Goal: Information Seeking & Learning: Learn about a topic

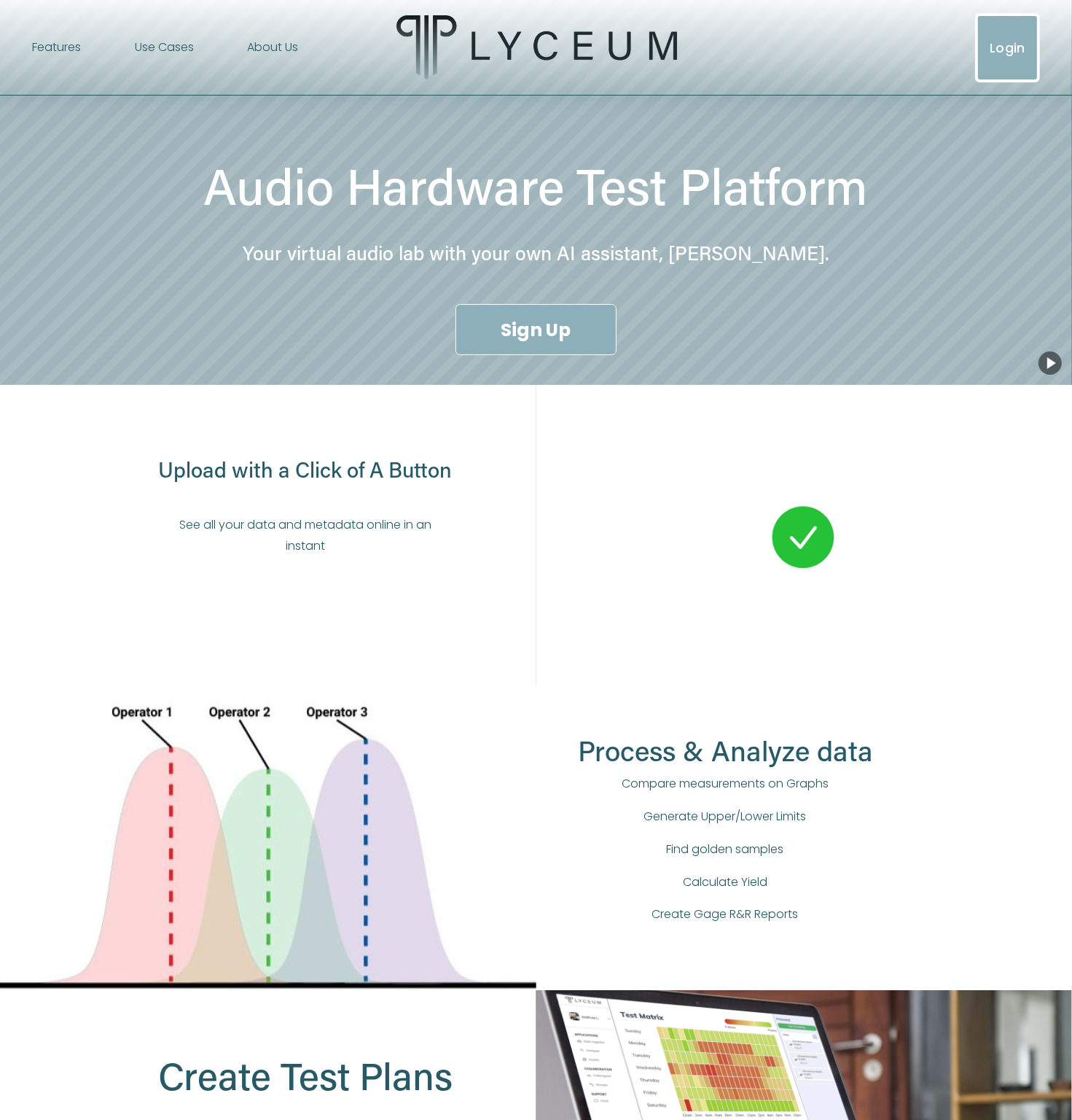
click at [256, 38] on link "About Us" at bounding box center [272, 47] width 51 height 23
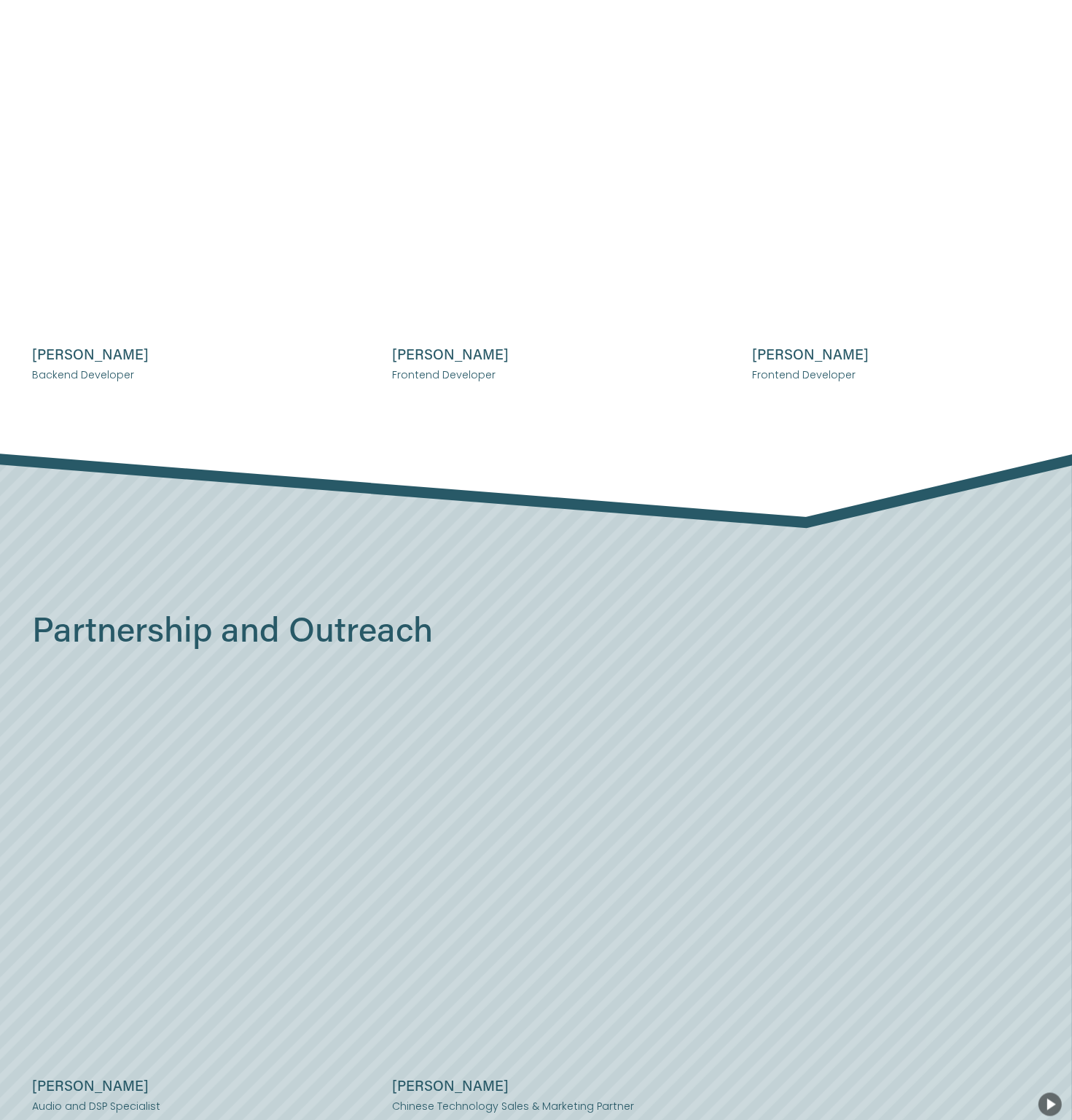
scroll to position [1969, 0]
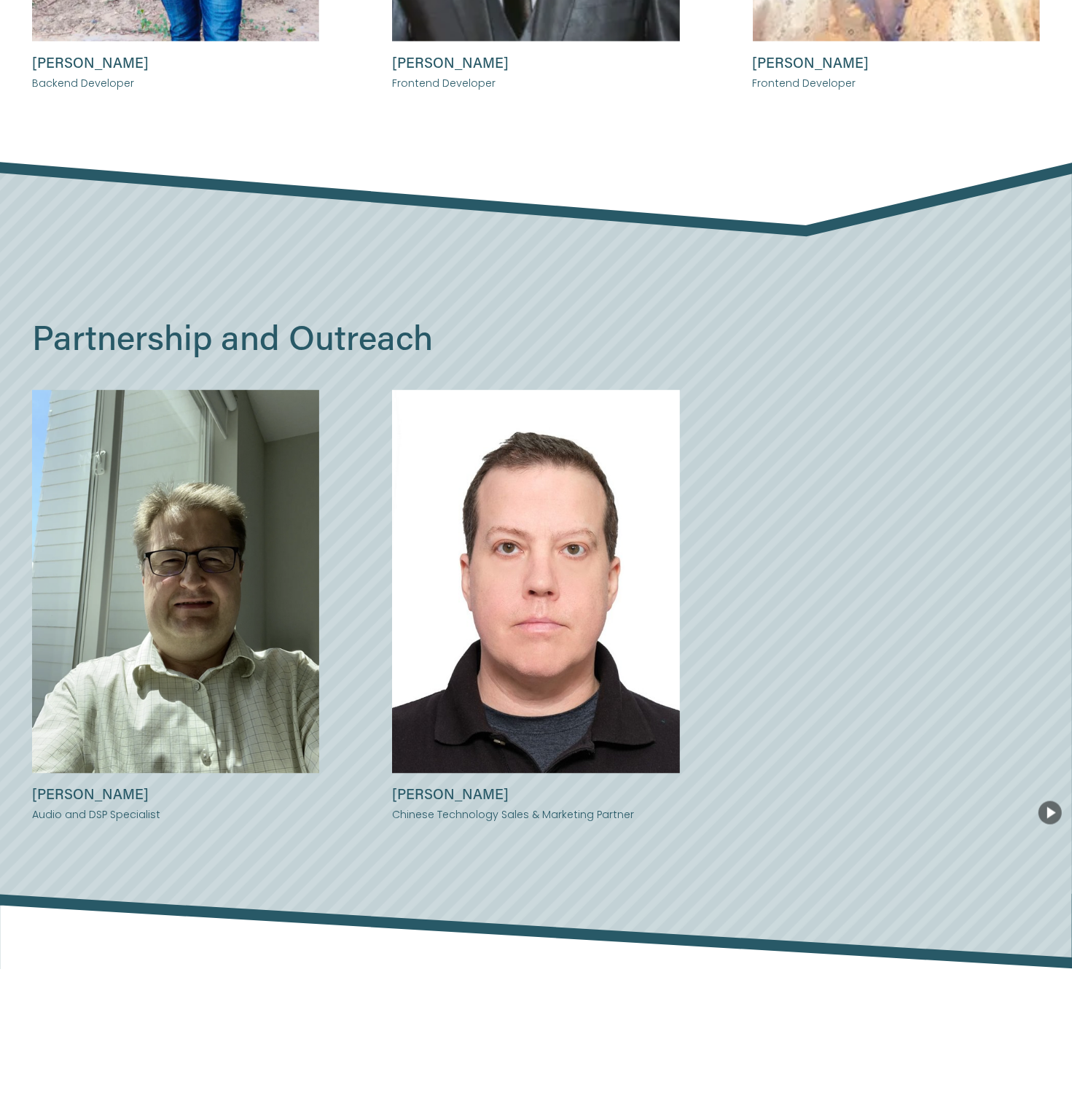
drag, startPoint x: 320, startPoint y: 539, endPoint x: 310, endPoint y: 495, distance: 45.1
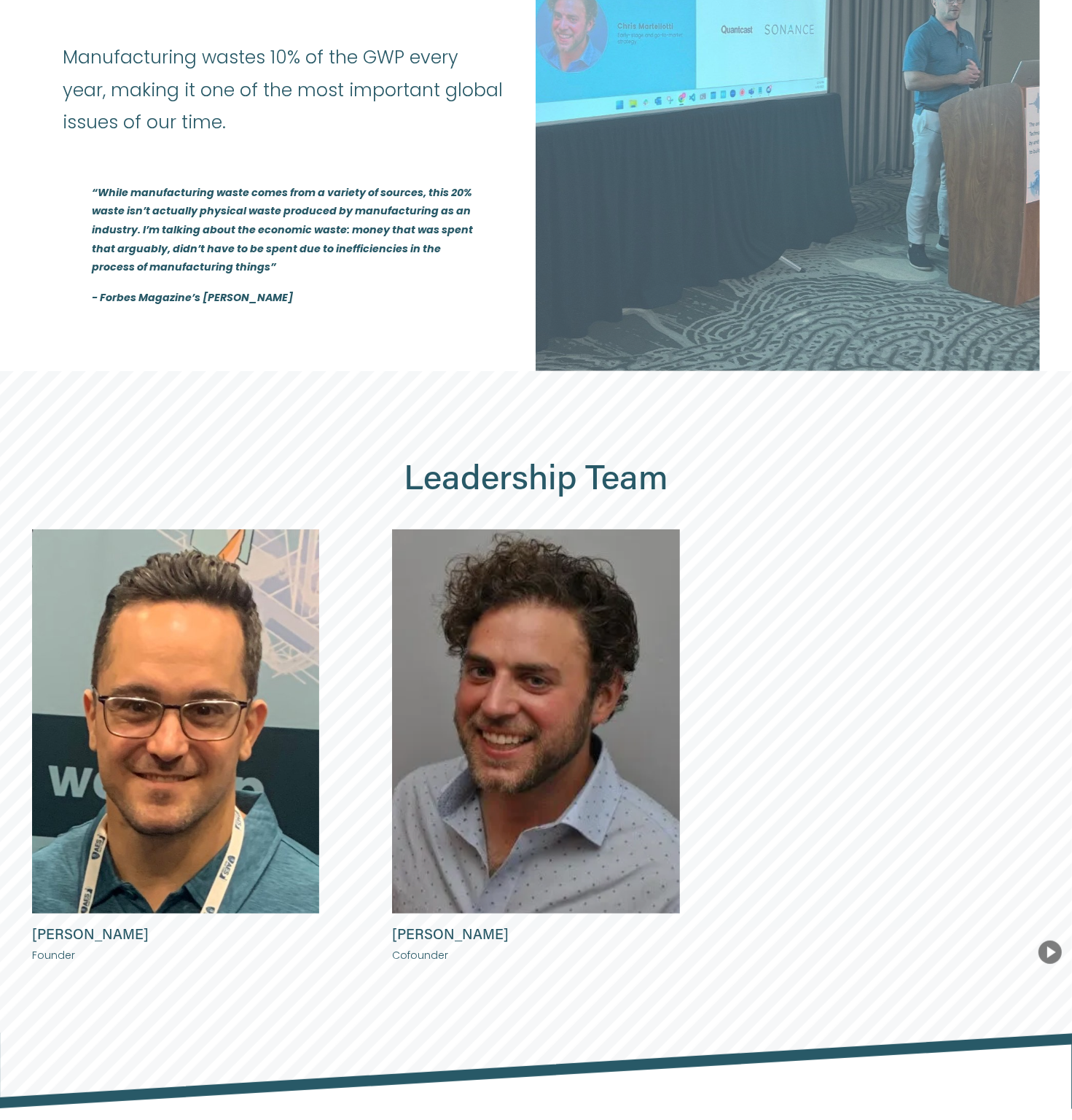
scroll to position [0, 0]
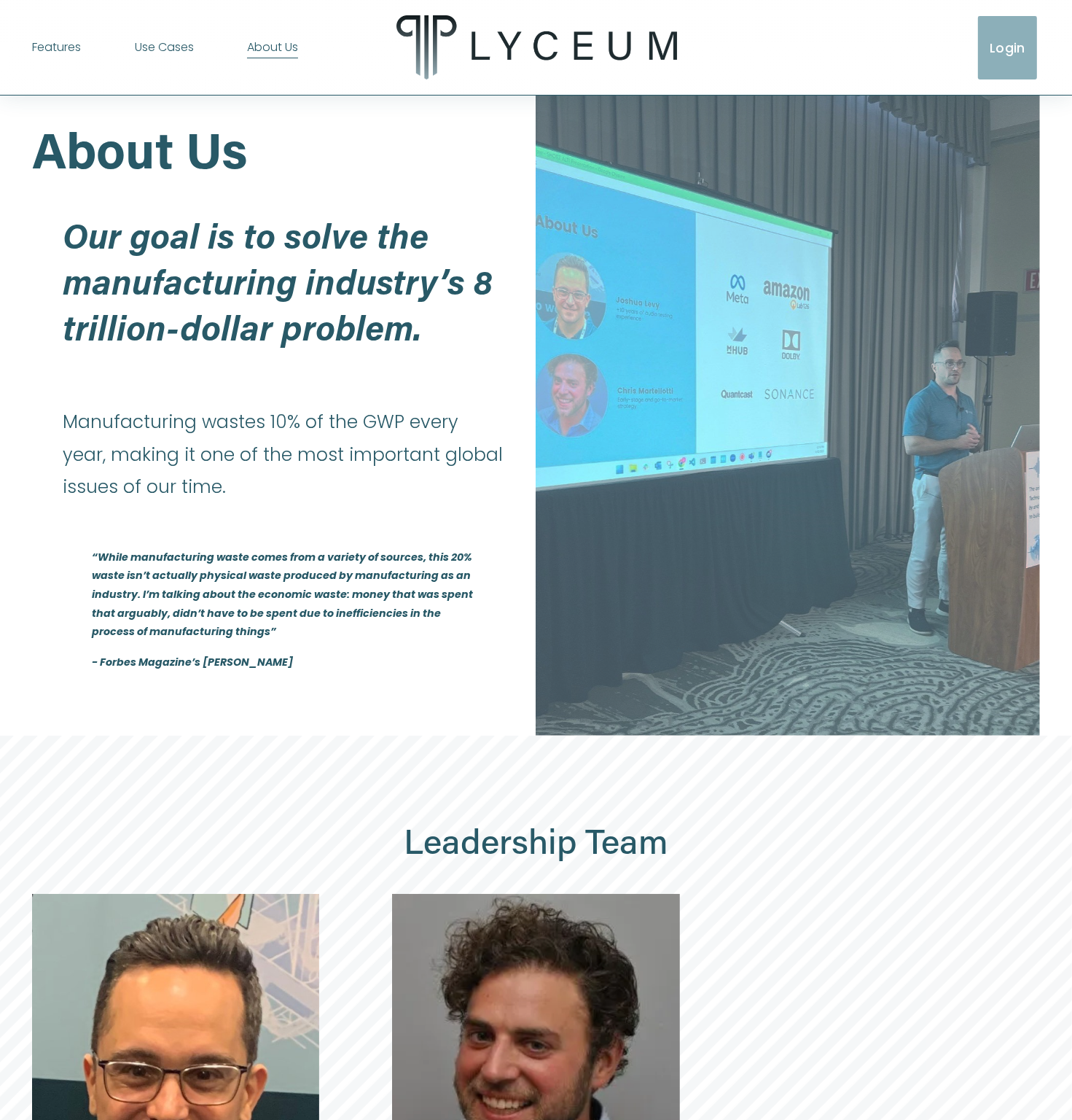
drag, startPoint x: 58, startPoint y: 417, endPoint x: 494, endPoint y: 493, distance: 442.6
click at [494, 493] on div "Our goal is to solve the manufacturing industry’s 8 trillion-dollar problem. Ma…" at bounding box center [283, 448] width 503 height 532
click at [499, 536] on p at bounding box center [284, 526] width 443 height 21
click at [170, 51] on span "Use Cases" at bounding box center [164, 48] width 59 height 21
click at [0, 0] on span "Audio Precision" at bounding box center [0, 0] width 0 height 0
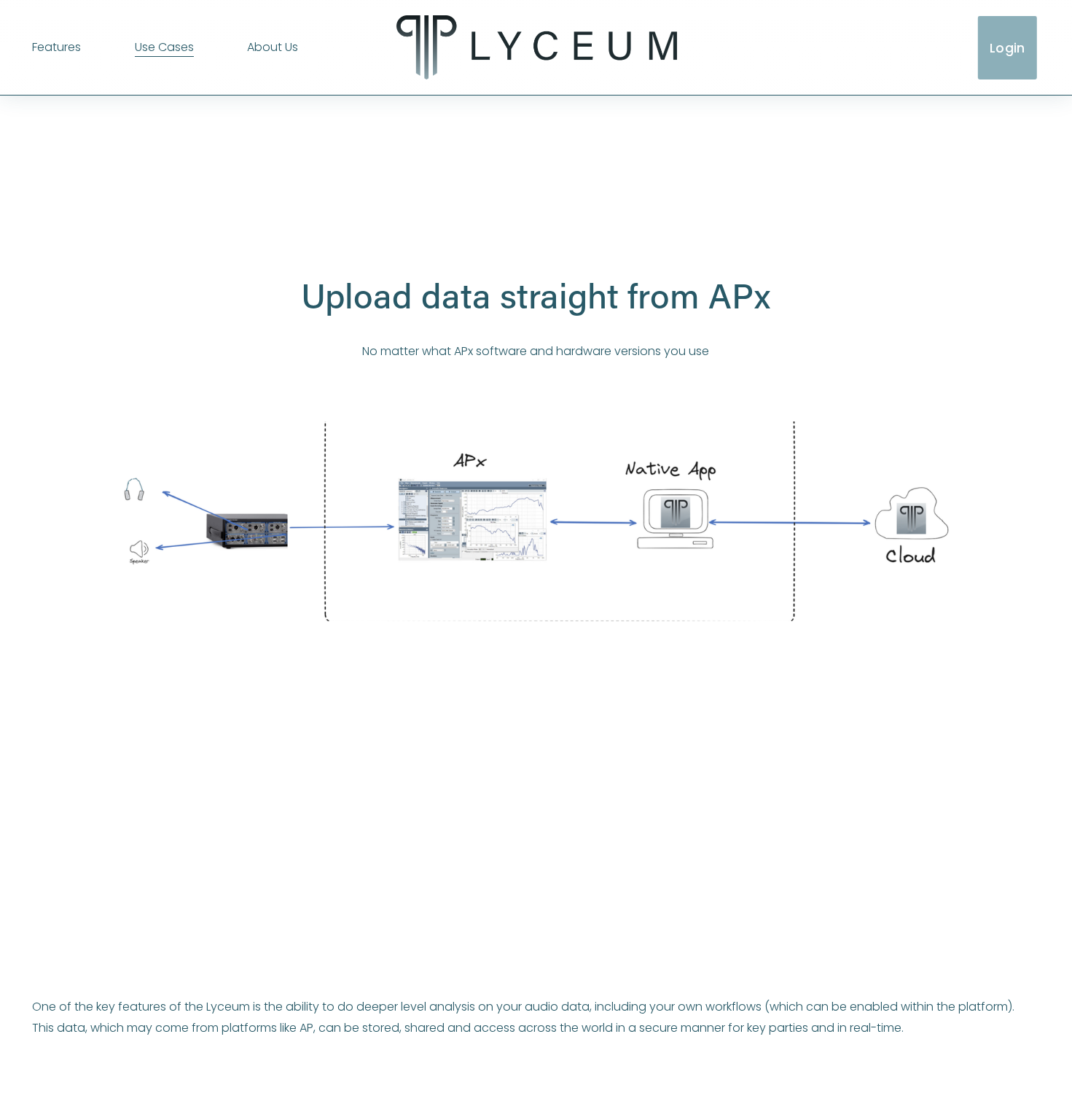
click at [0, 0] on span "Manufacturing" at bounding box center [0, 0] width 0 height 0
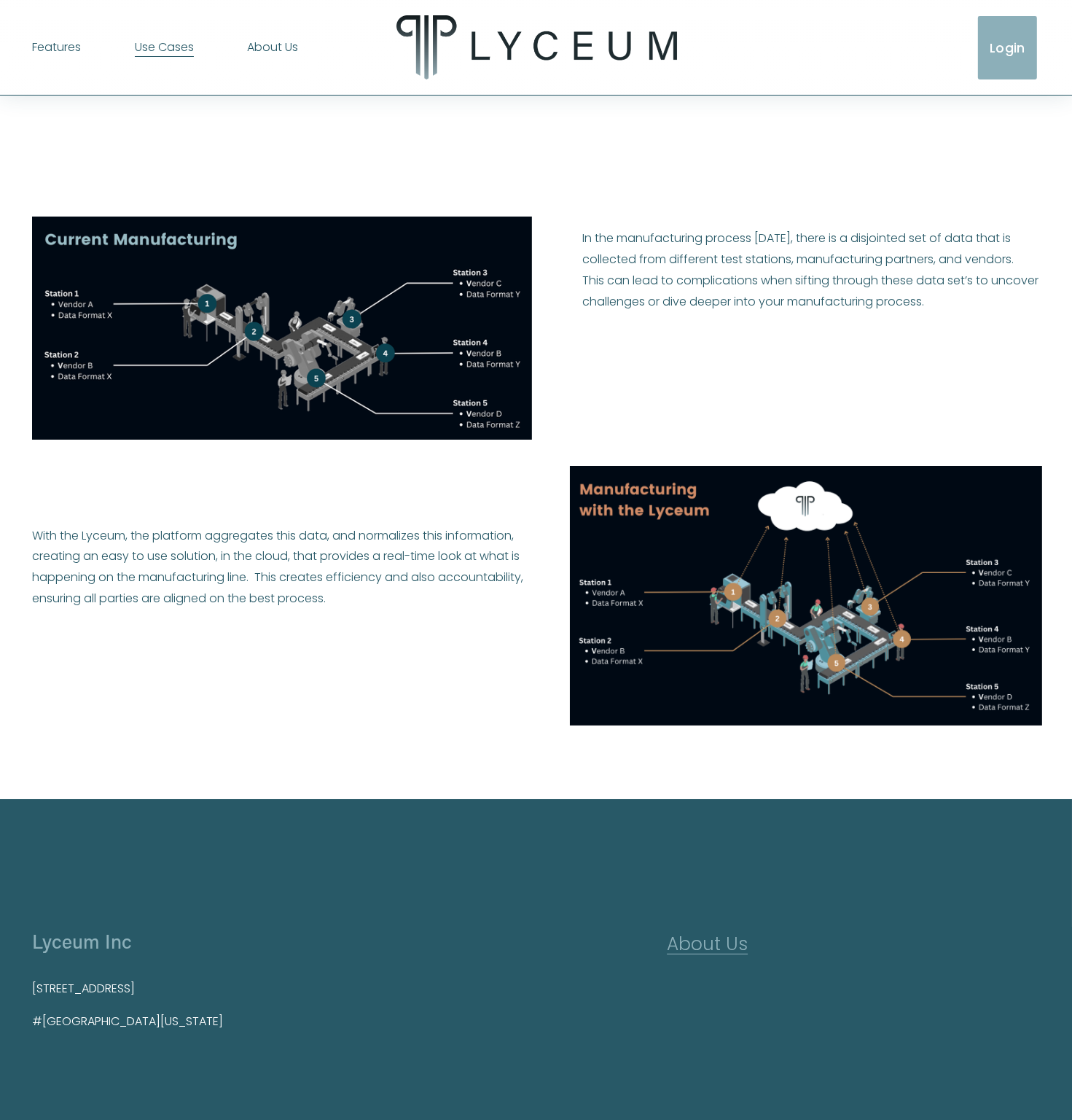
click at [0, 0] on span "Data Science" at bounding box center [0, 0] width 0 height 0
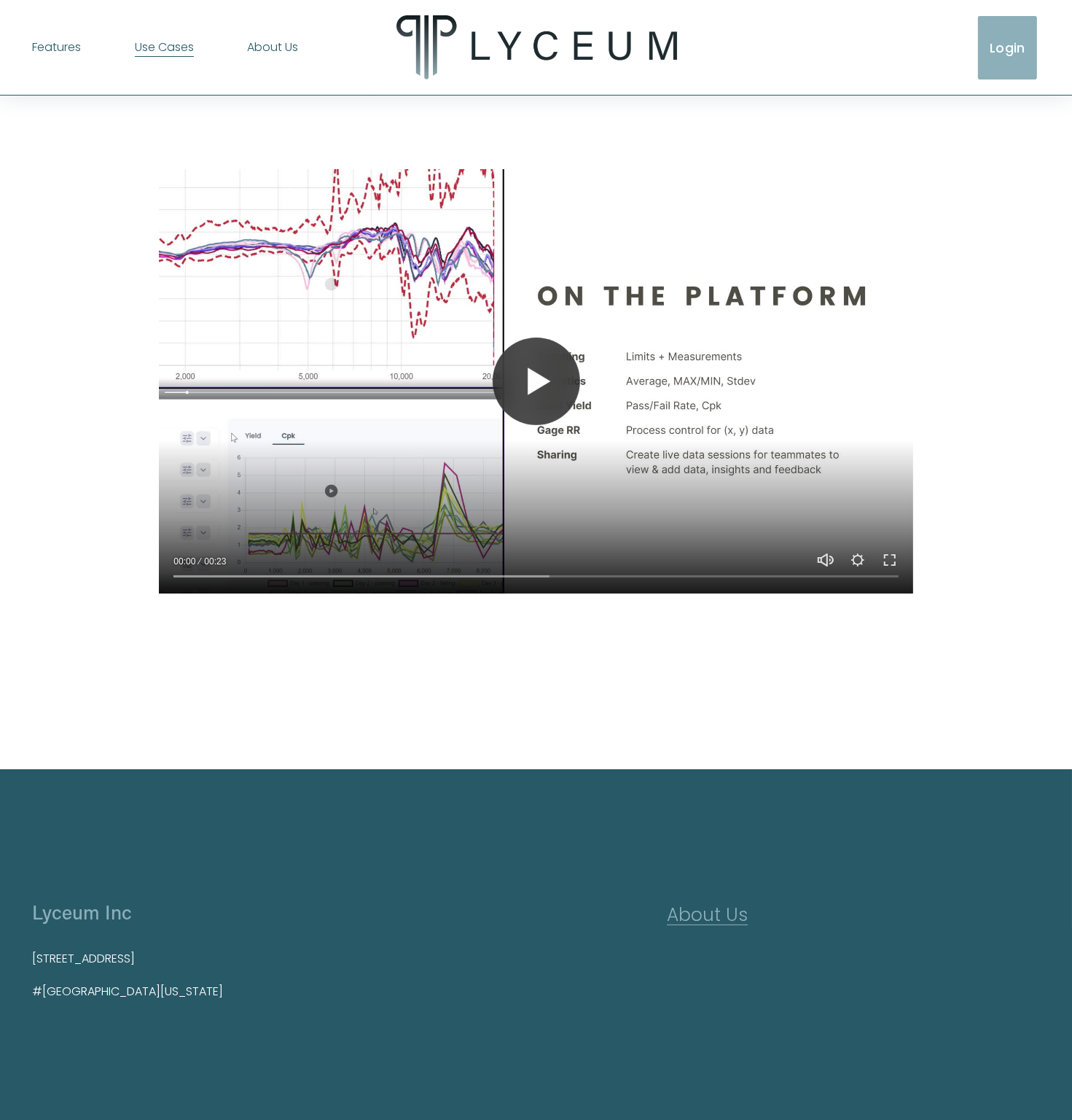
click at [529, 355] on button "Play" at bounding box center [536, 381] width 88 height 88
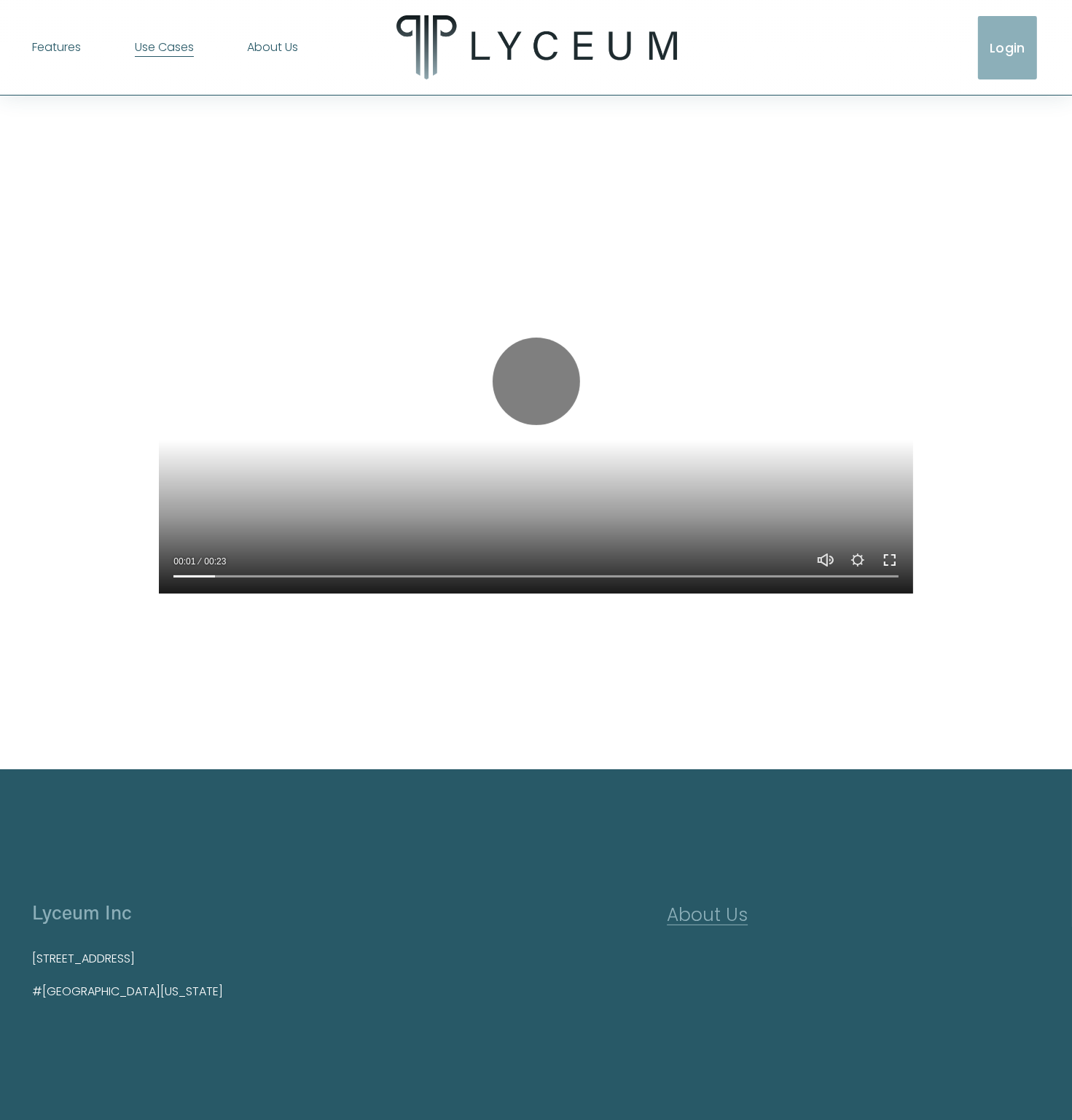
click at [887, 557] on button "Exit fullscreen Enter fullscreen" at bounding box center [890, 560] width 17 height 17
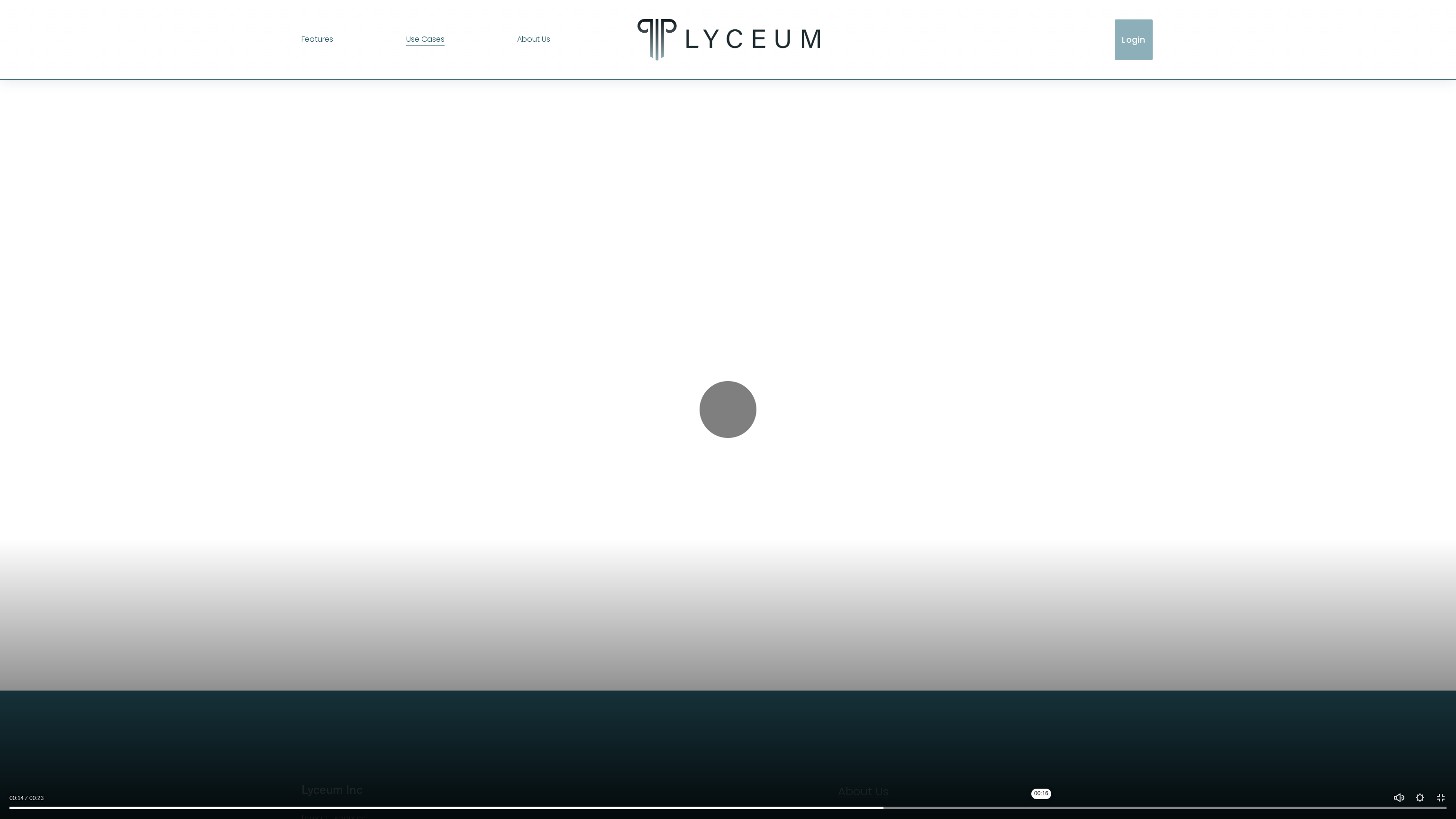
click at [697, 727] on input "Seek" at bounding box center [728, 808] width 1437 height 7
click at [697, 727] on button "Exit fullscreen Enter fullscreen" at bounding box center [1441, 798] width 11 height 11
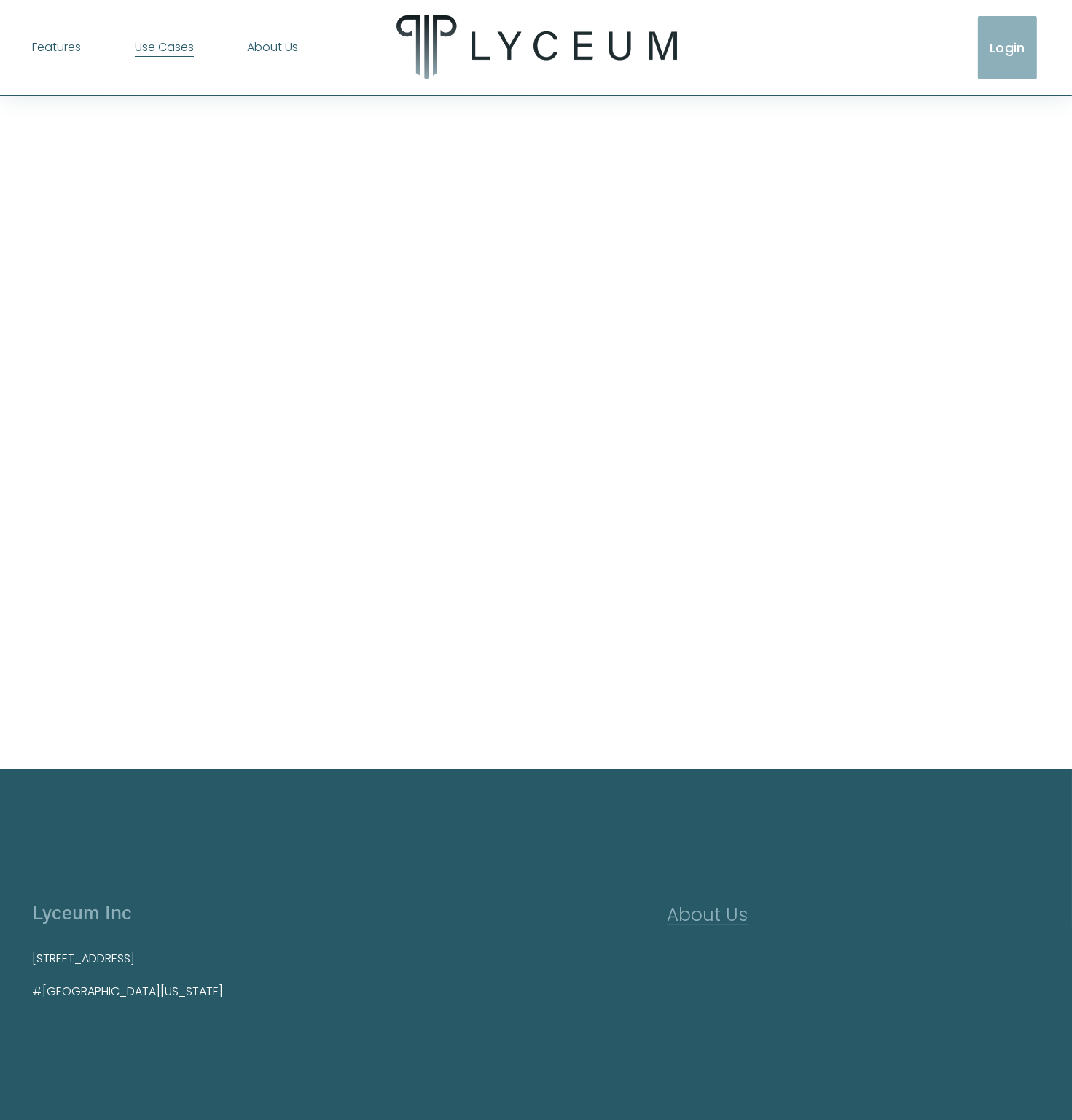
type input "***"
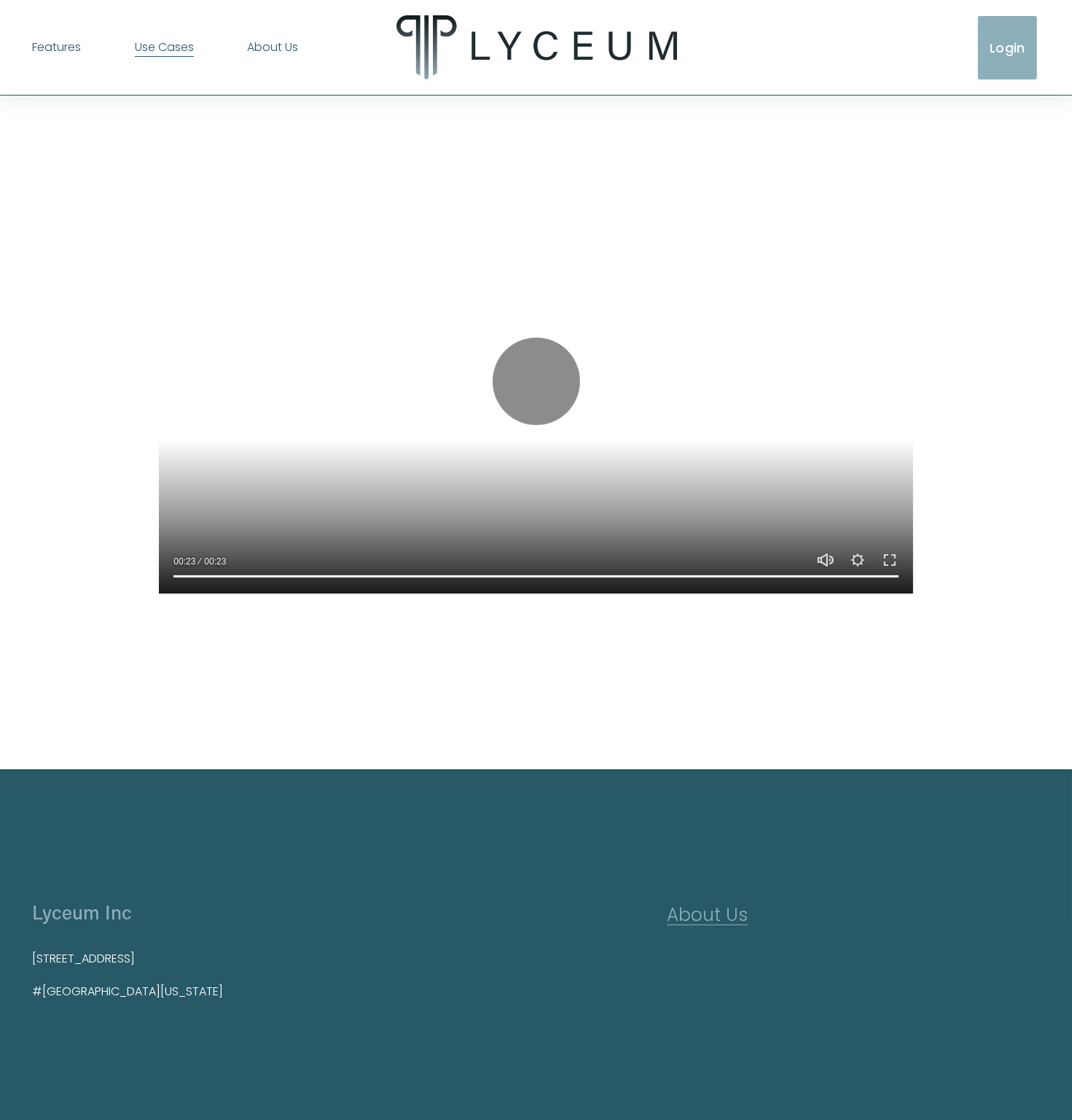
click at [0, 0] on span "[PERSON_NAME]" at bounding box center [0, 0] width 0 height 0
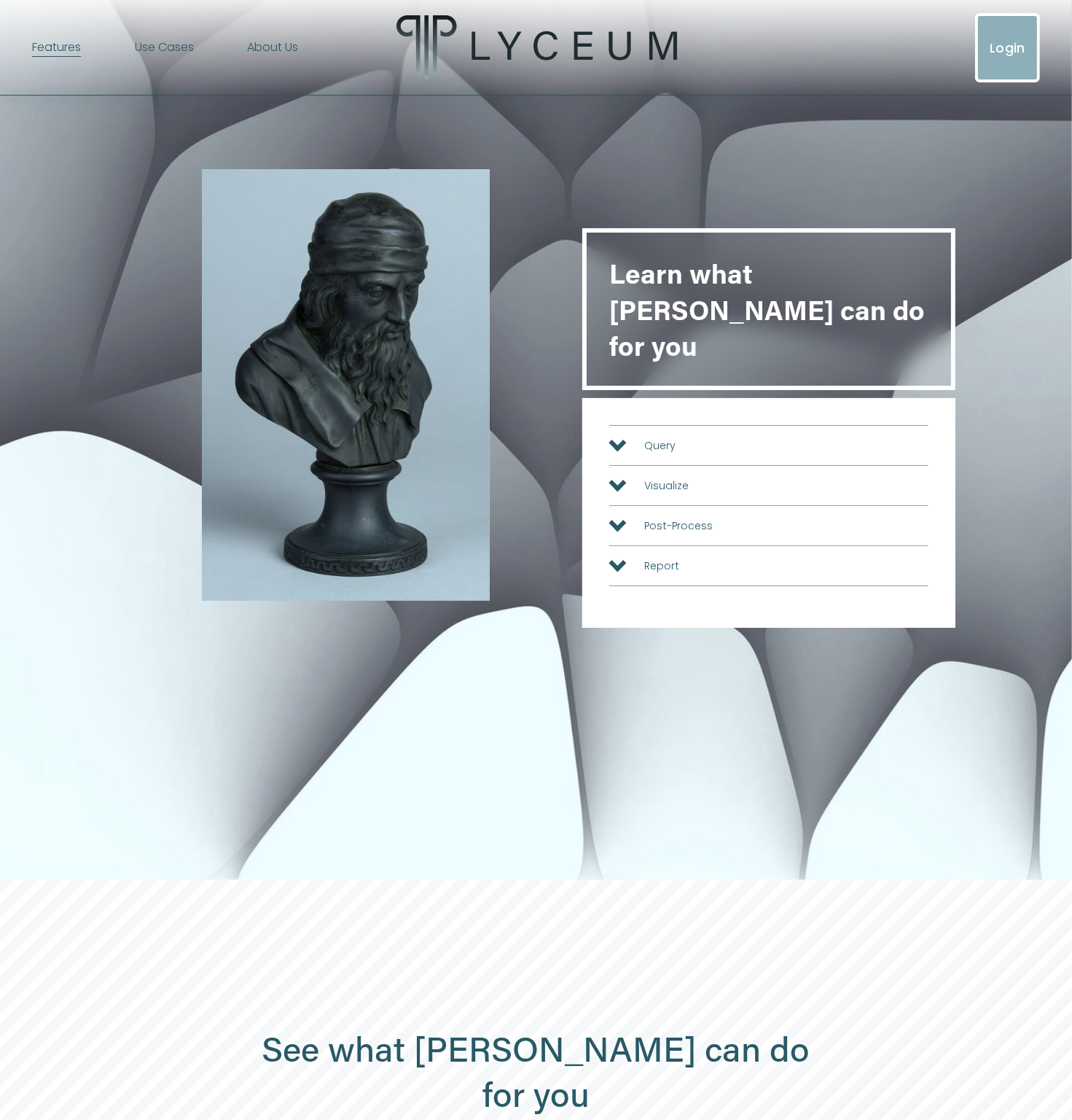
click at [627, 438] on span "Query" at bounding box center [777, 446] width 302 height 16
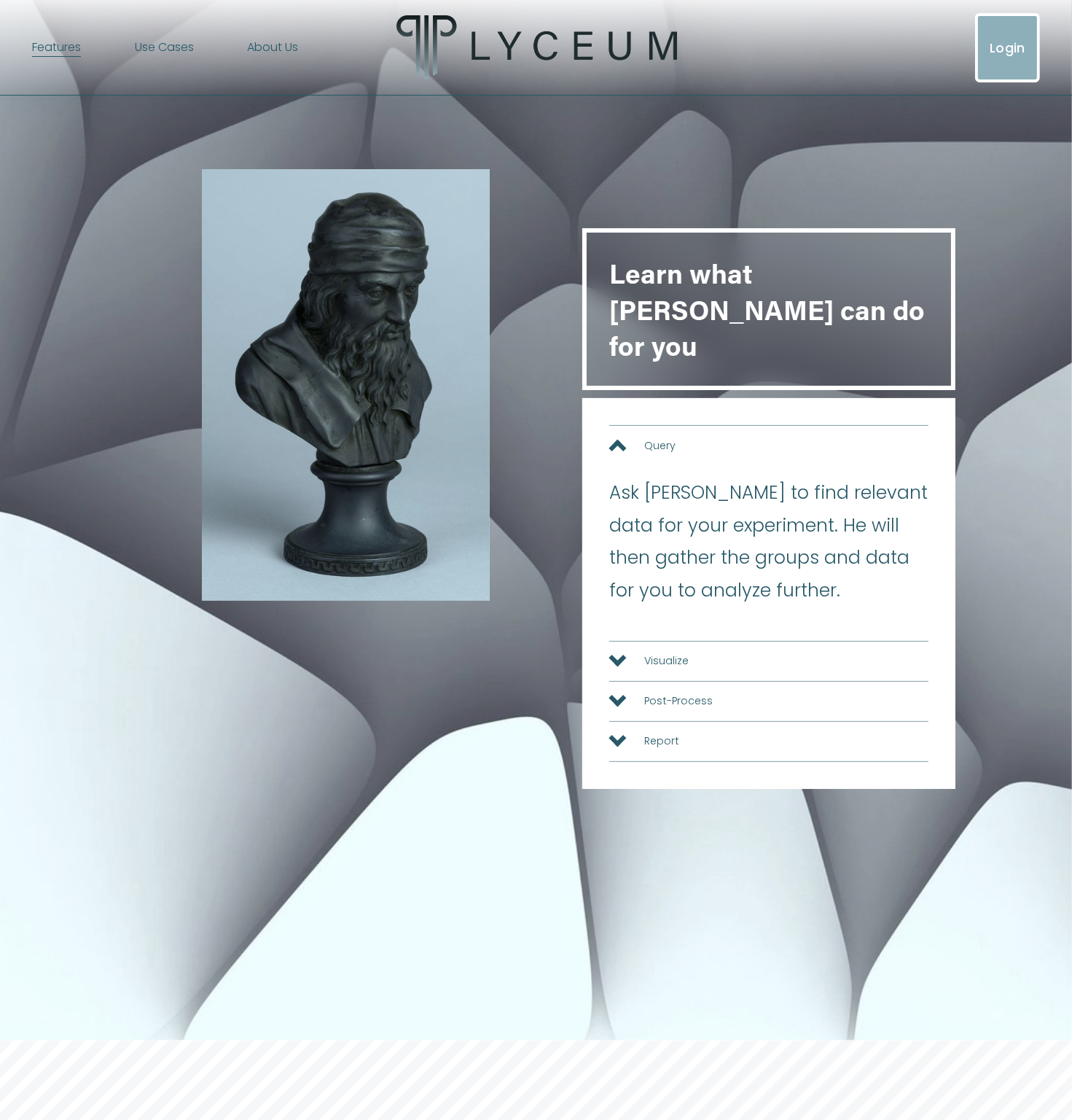
click at [627, 438] on span "Query" at bounding box center [777, 446] width 302 height 16
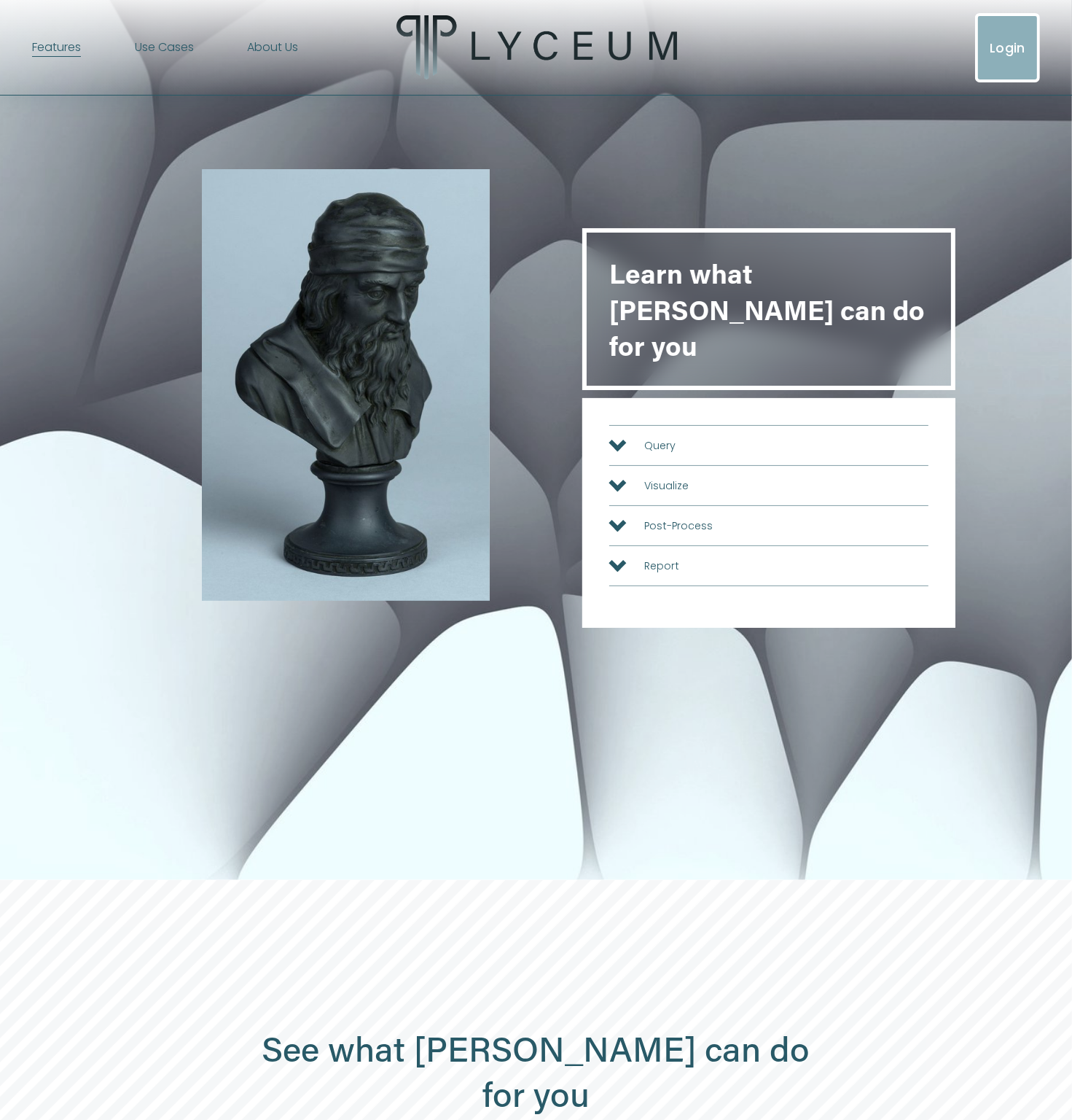
click at [616, 474] on div at bounding box center [618, 483] width 17 height 17
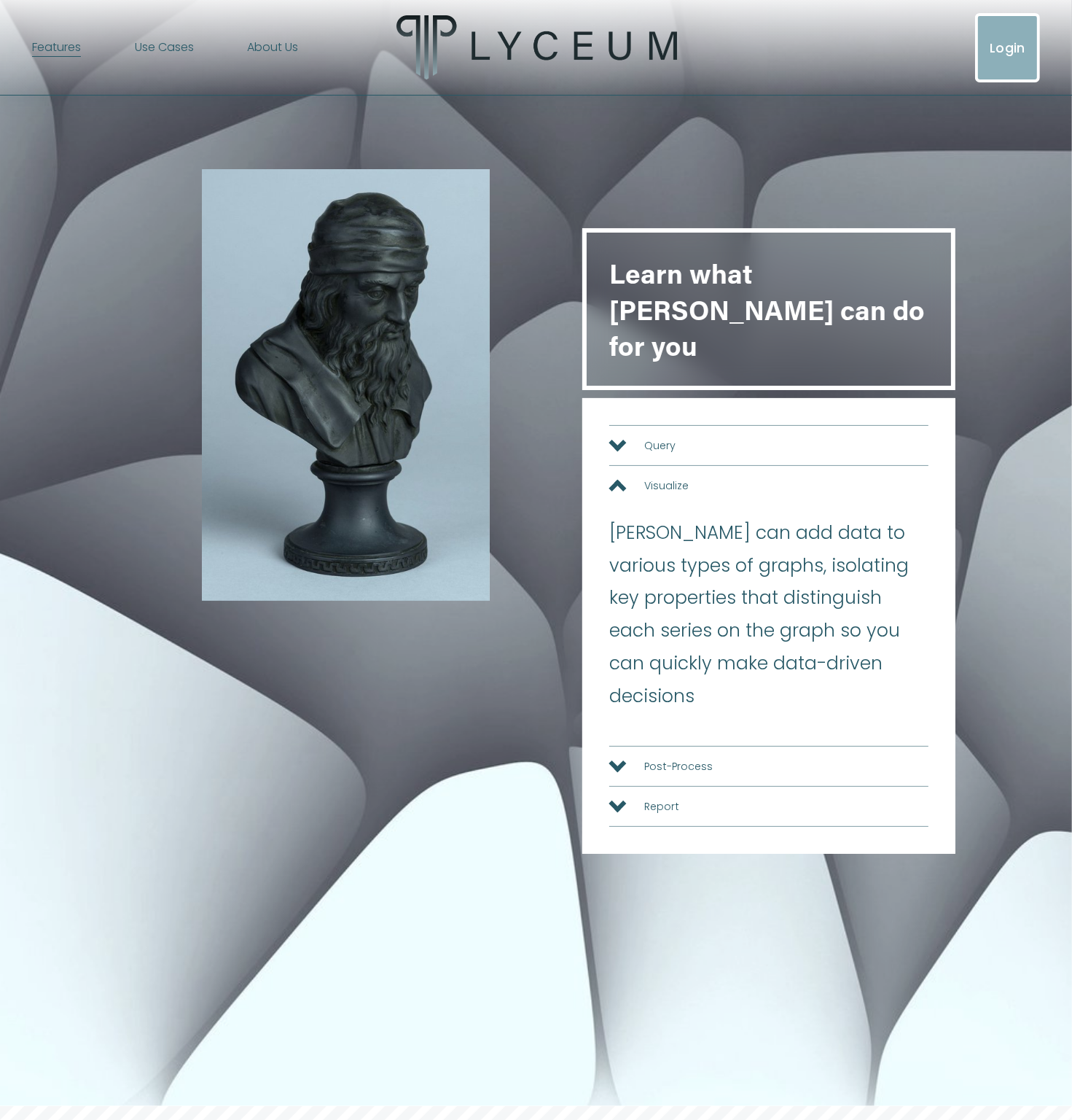
click at [616, 477] on div at bounding box center [618, 485] width 17 height 17
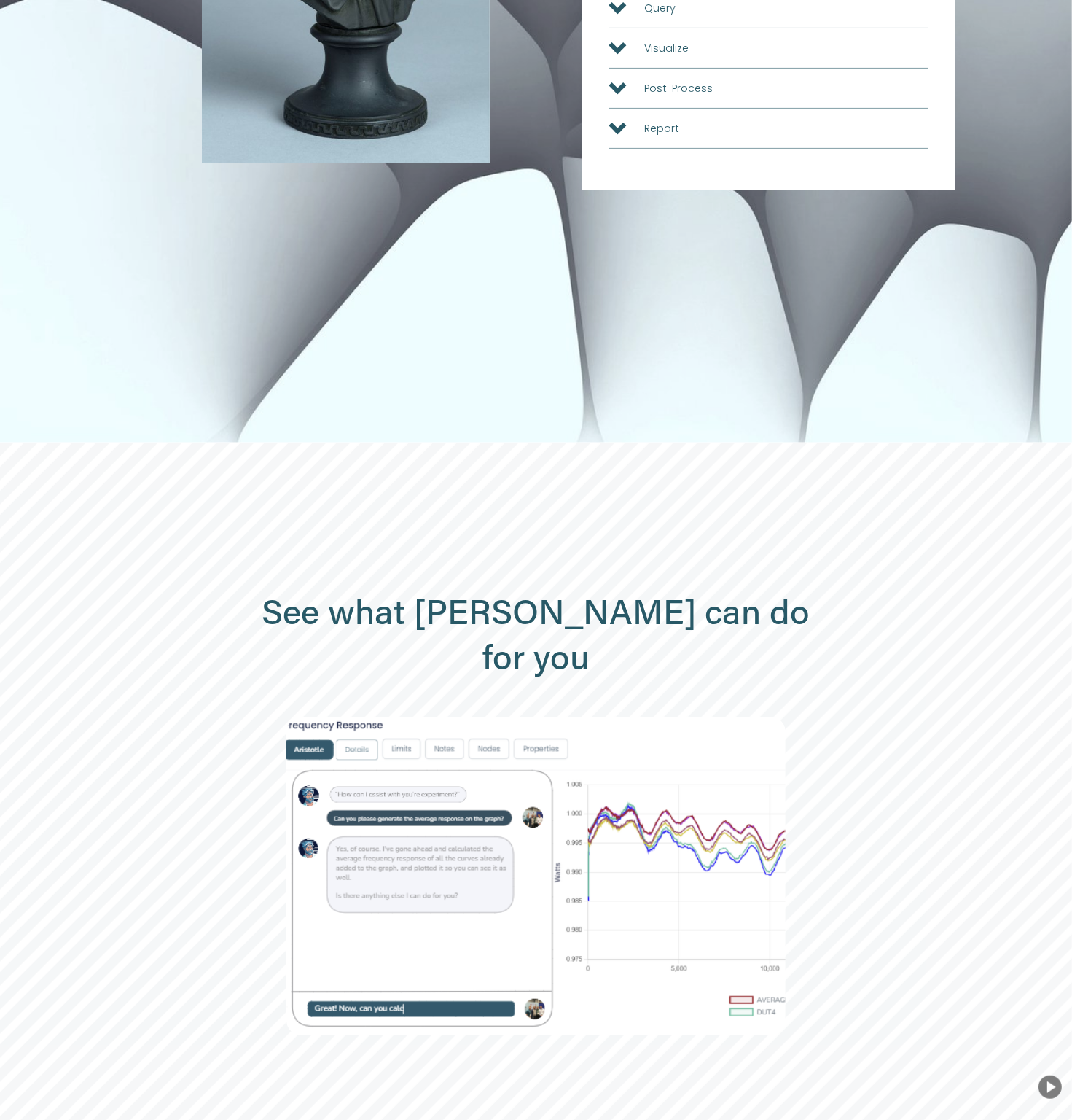
scroll to position [657, 0]
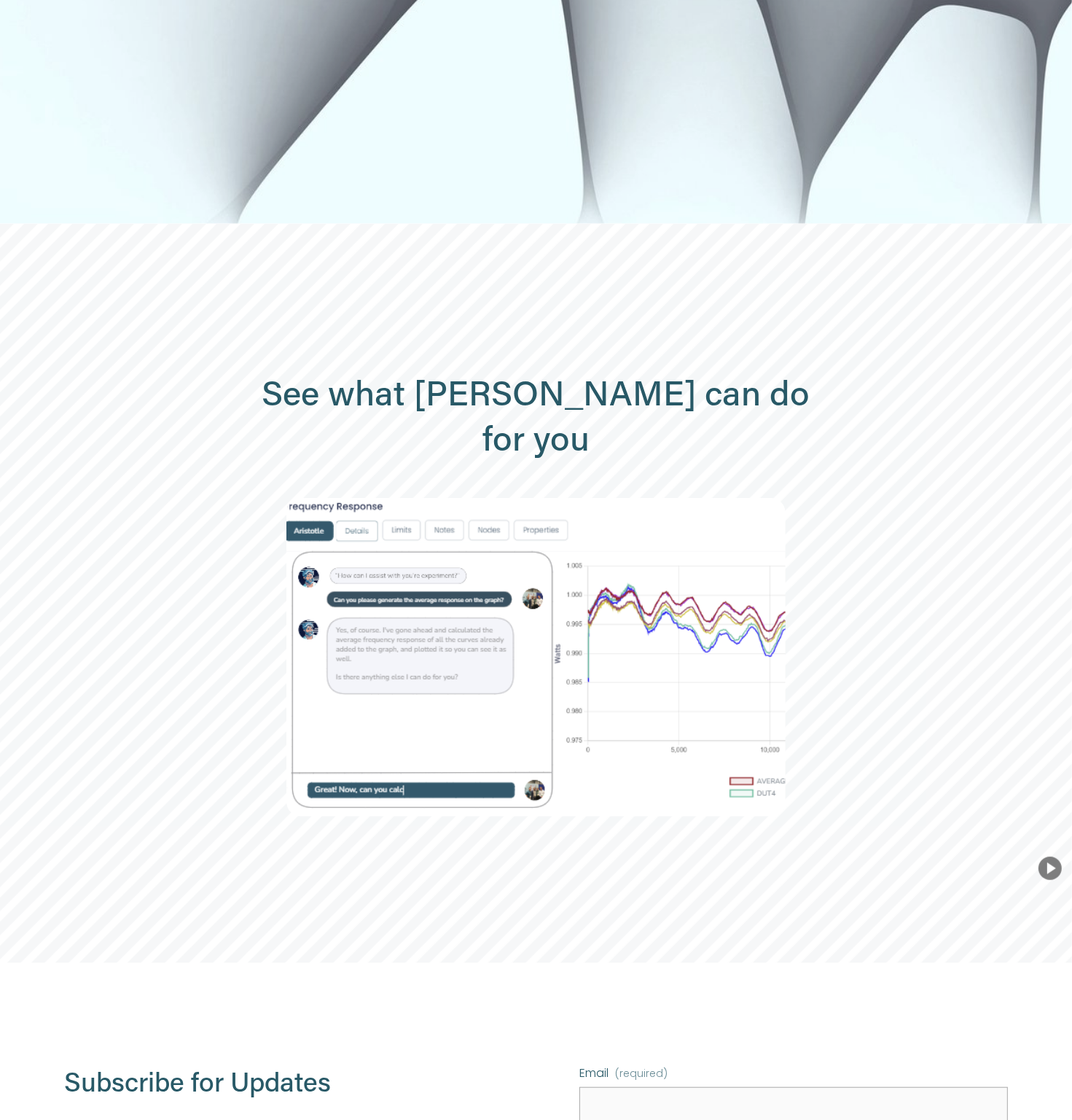
click at [1049, 857] on button "Play Background" at bounding box center [1050, 868] width 23 height 23
click at [767, 745] on div at bounding box center [536, 657] width 500 height 318
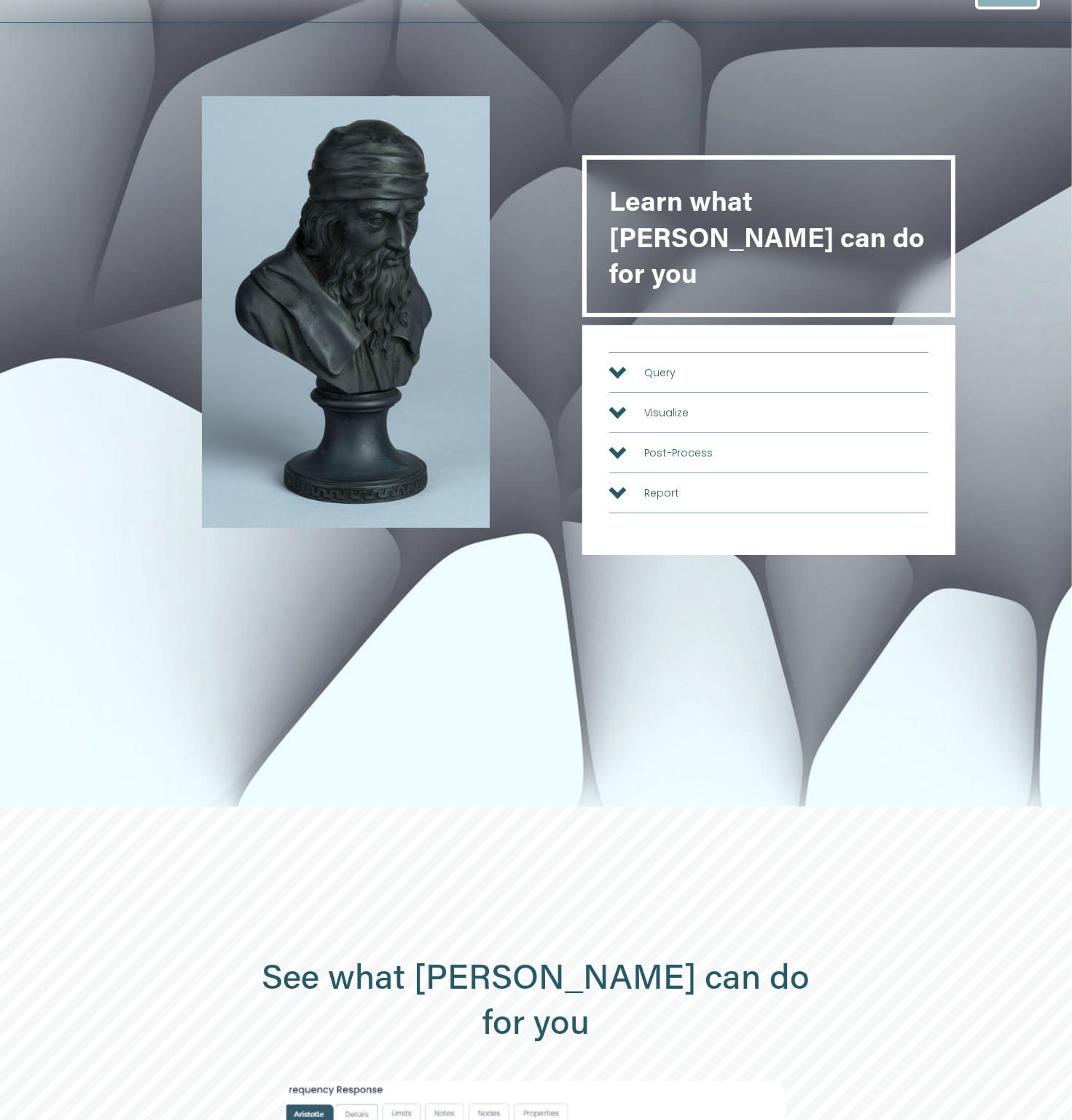
scroll to position [0, 0]
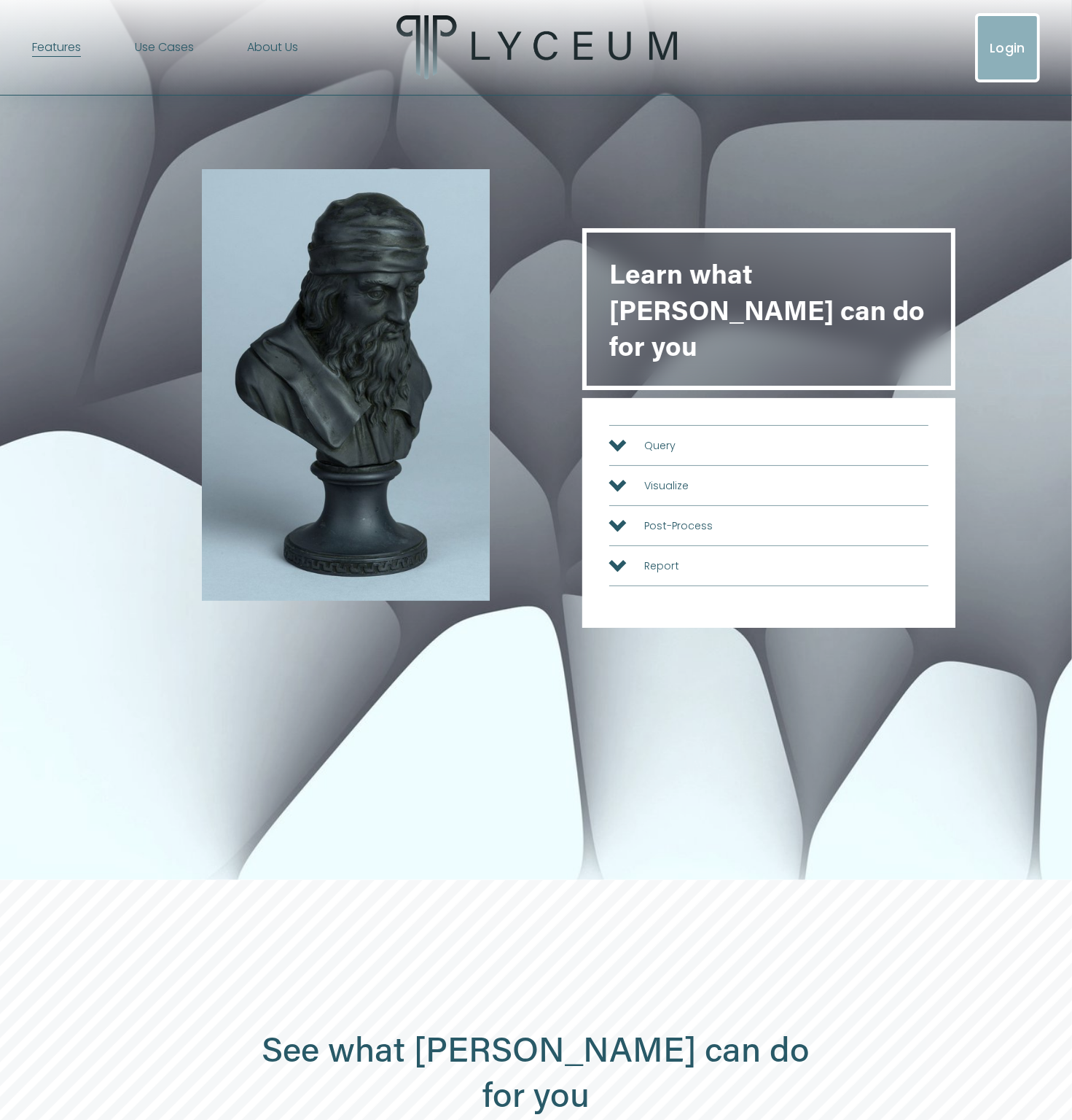
click at [0, 0] on span "Data Automation" at bounding box center [0, 0] width 0 height 0
